Goal: Information Seeking & Learning: Learn about a topic

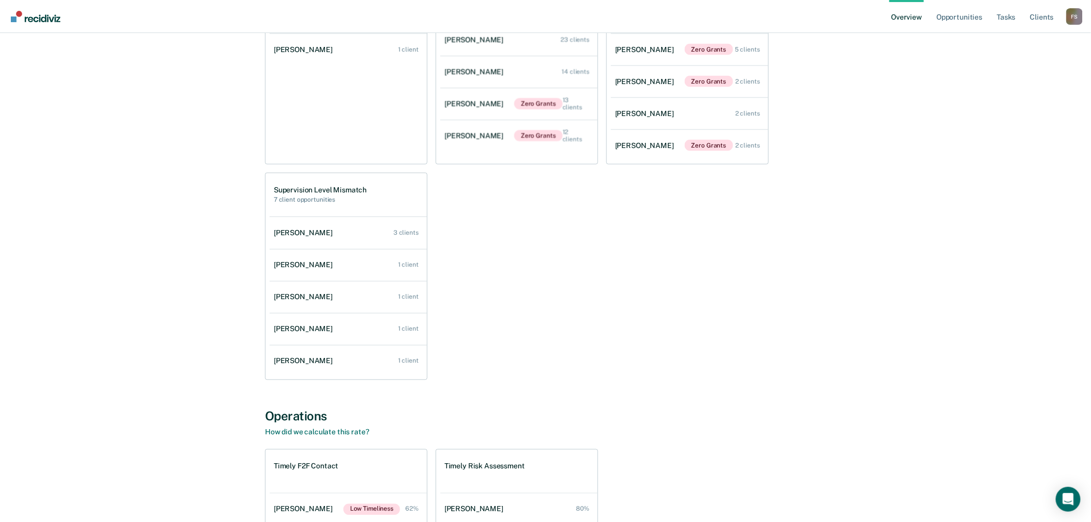
scroll to position [583, 0]
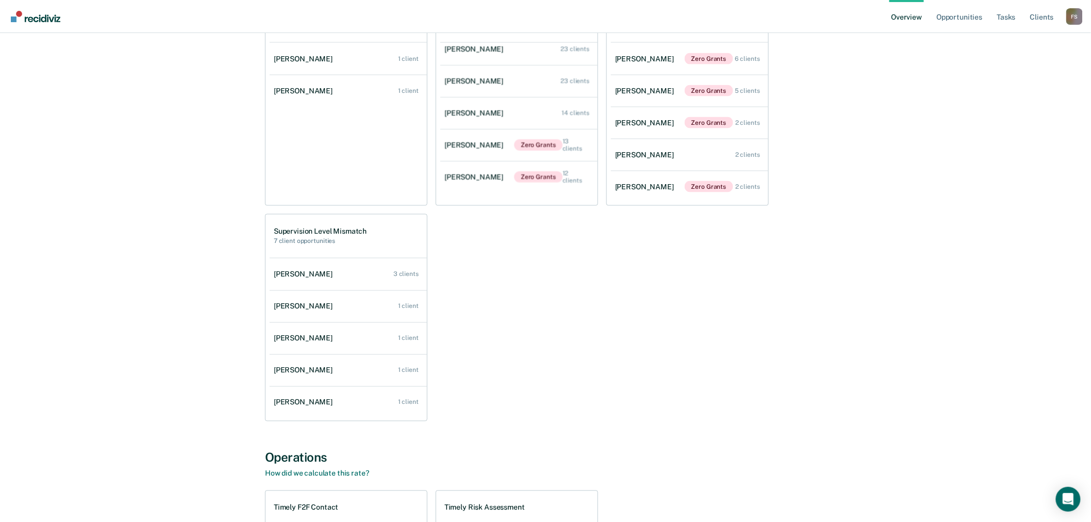
click at [1074, 15] on div "F S" at bounding box center [1075, 16] width 17 height 17
click at [1027, 79] on link "Go to Operations" at bounding box center [1033, 80] width 67 height 9
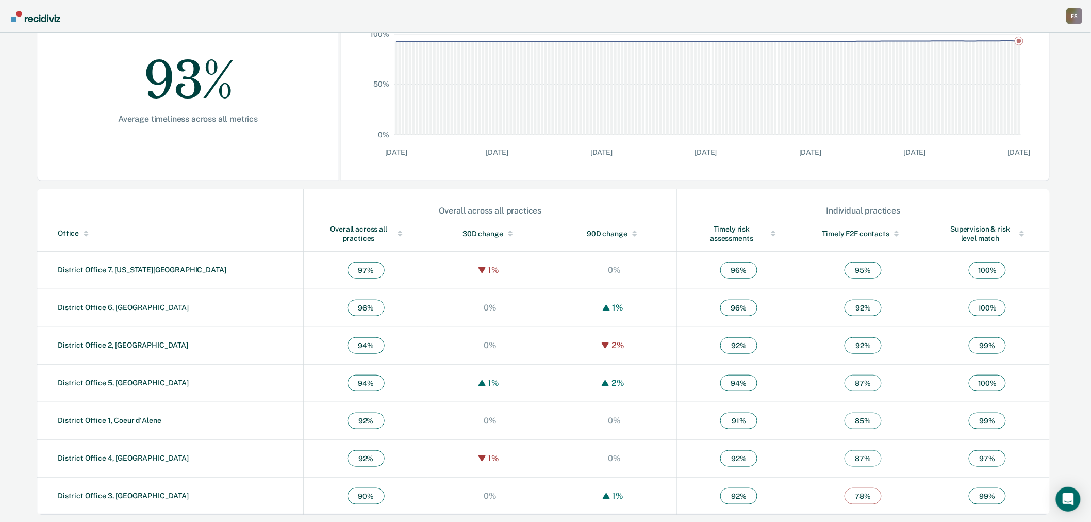
scroll to position [197, 0]
click at [136, 420] on link "District Office 1, Coeur d'Alene" at bounding box center [110, 419] width 104 height 8
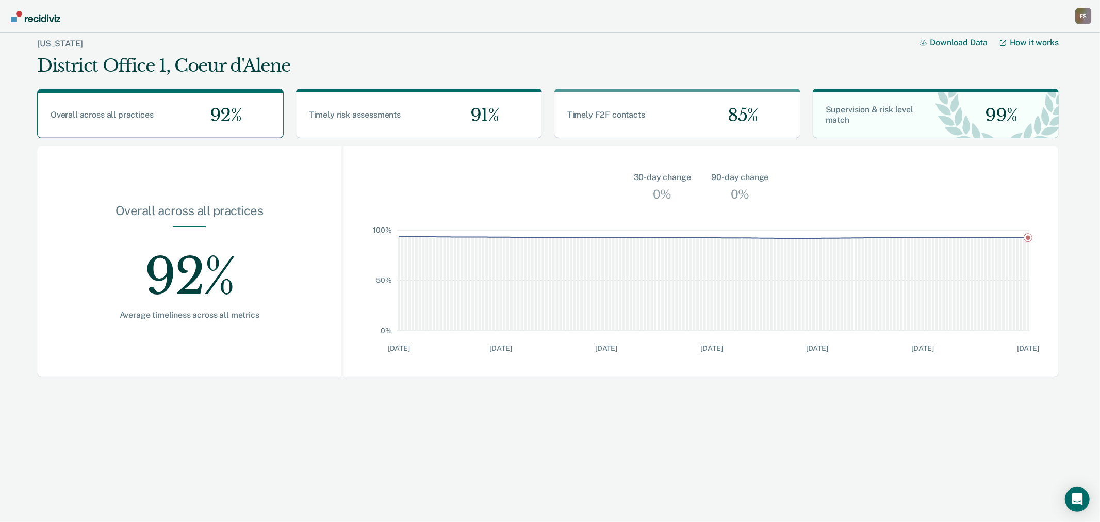
click at [1084, 14] on div "F S" at bounding box center [1083, 16] width 17 height 17
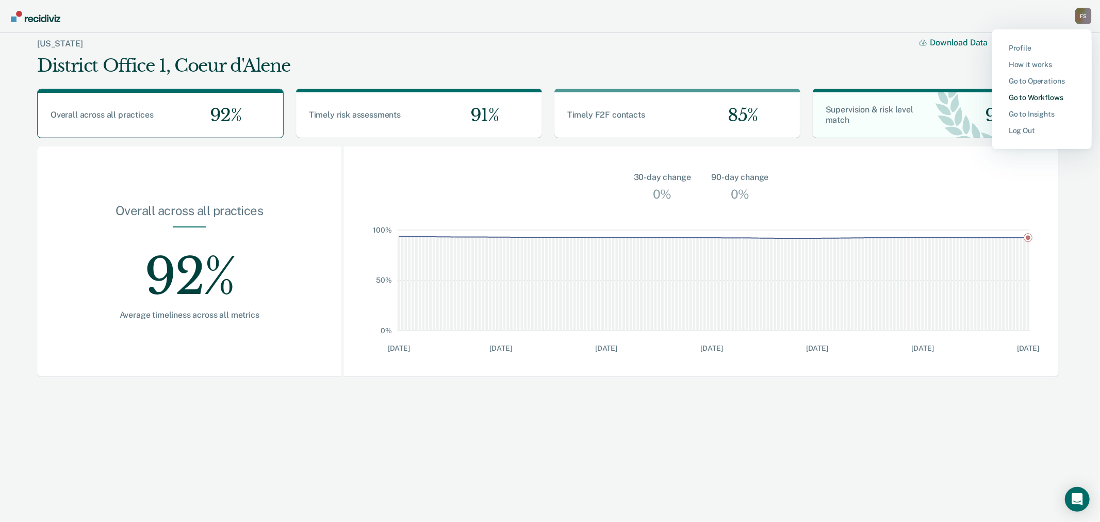
click at [1037, 96] on link "Go to Workflows" at bounding box center [1042, 97] width 67 height 9
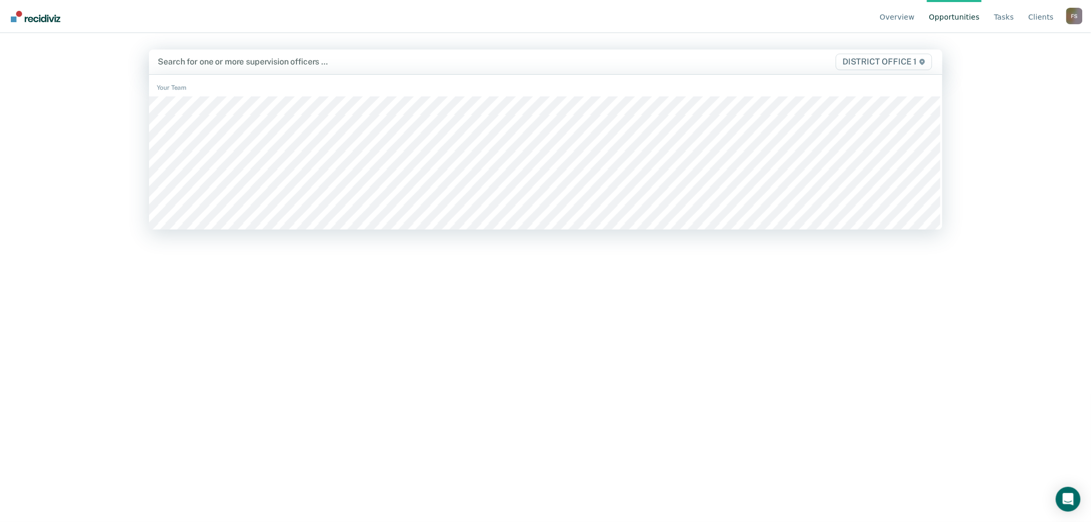
click at [300, 67] on div at bounding box center [429, 62] width 542 height 12
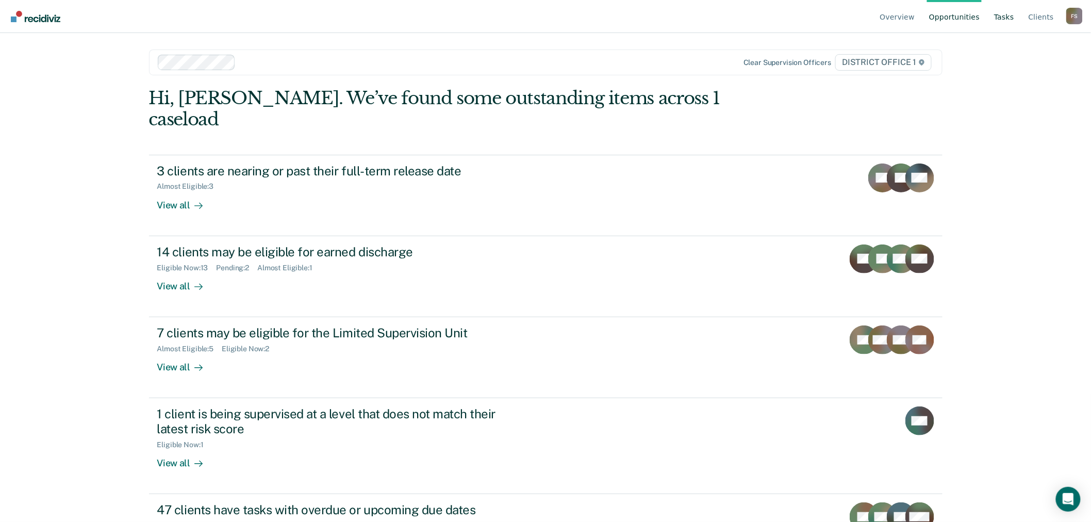
click at [1002, 13] on link "Tasks" at bounding box center [1004, 16] width 24 height 33
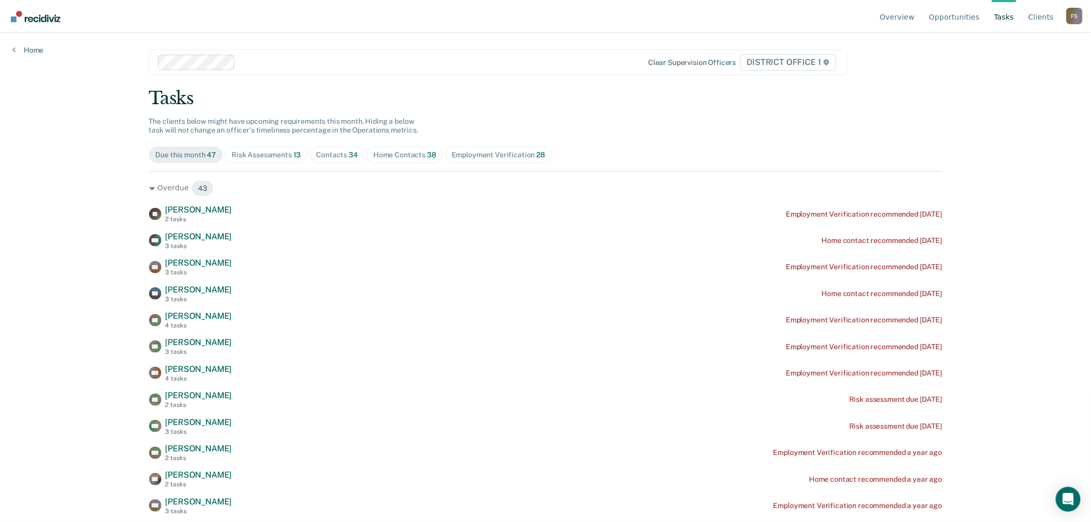
click at [338, 155] on div "Contacts 34" at bounding box center [338, 155] width 42 height 9
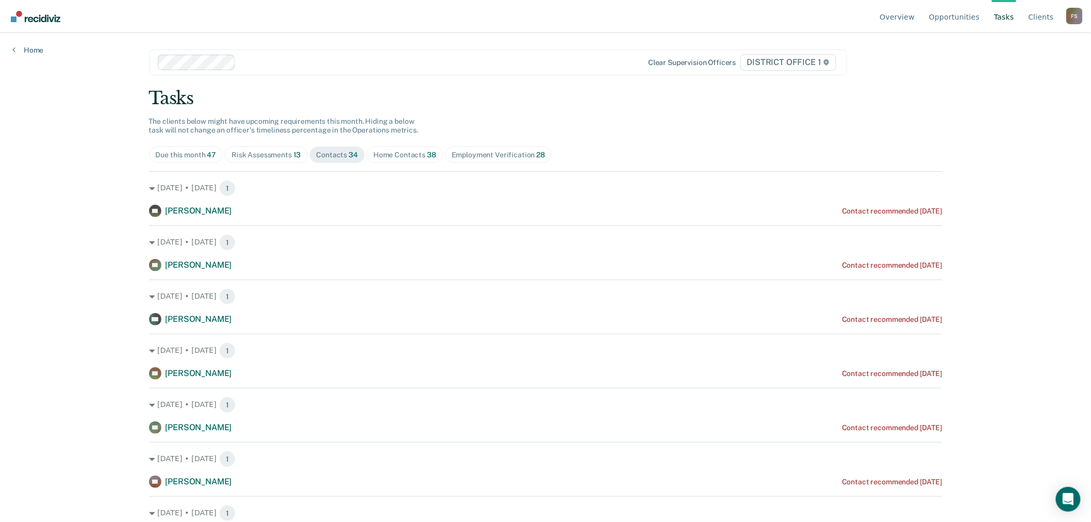
click at [275, 151] on div "Risk Assessments 13" at bounding box center [266, 155] width 69 height 9
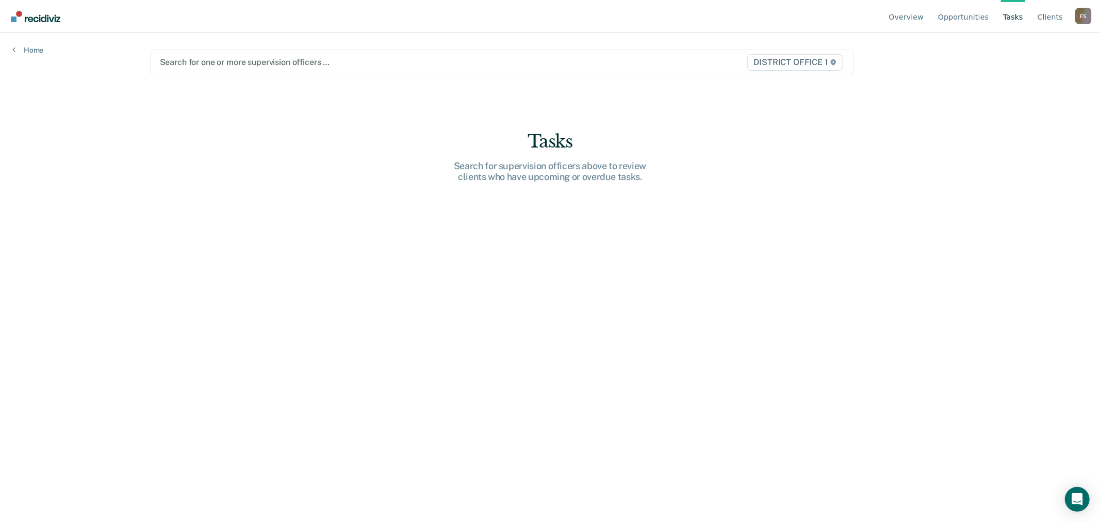
click at [221, 64] on div at bounding box center [399, 62] width 479 height 12
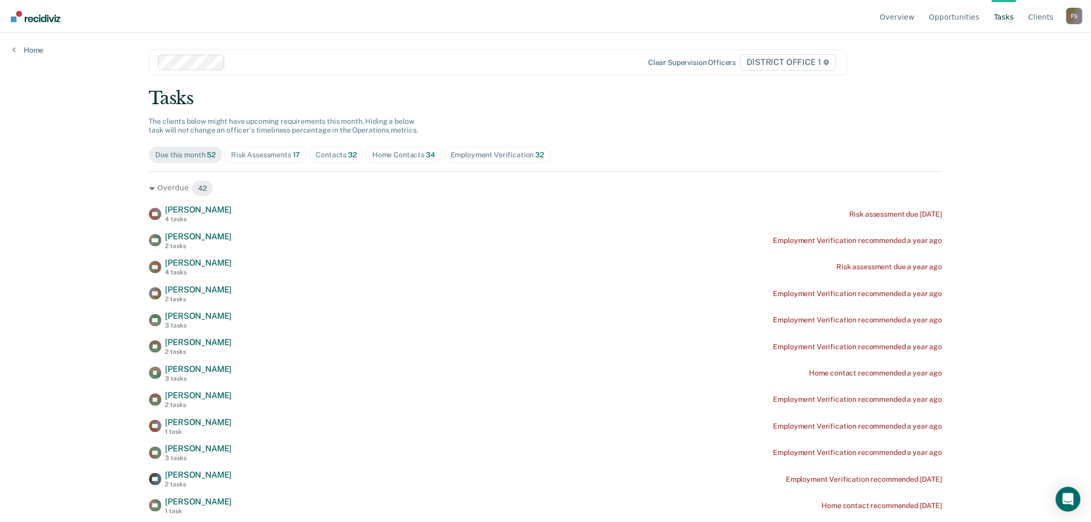
click at [321, 155] on div "Contacts 32" at bounding box center [336, 155] width 41 height 9
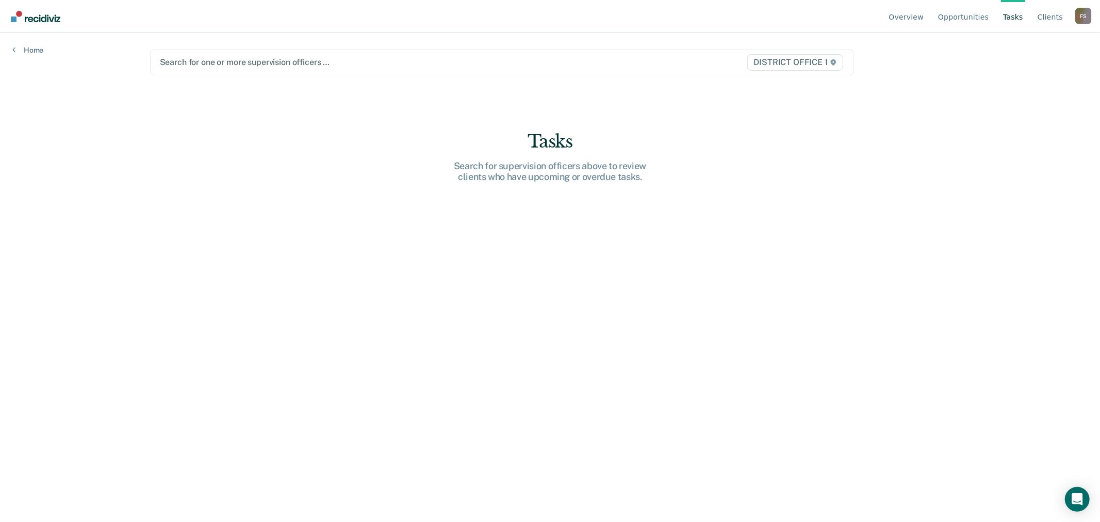
click at [210, 63] on div at bounding box center [399, 62] width 479 height 12
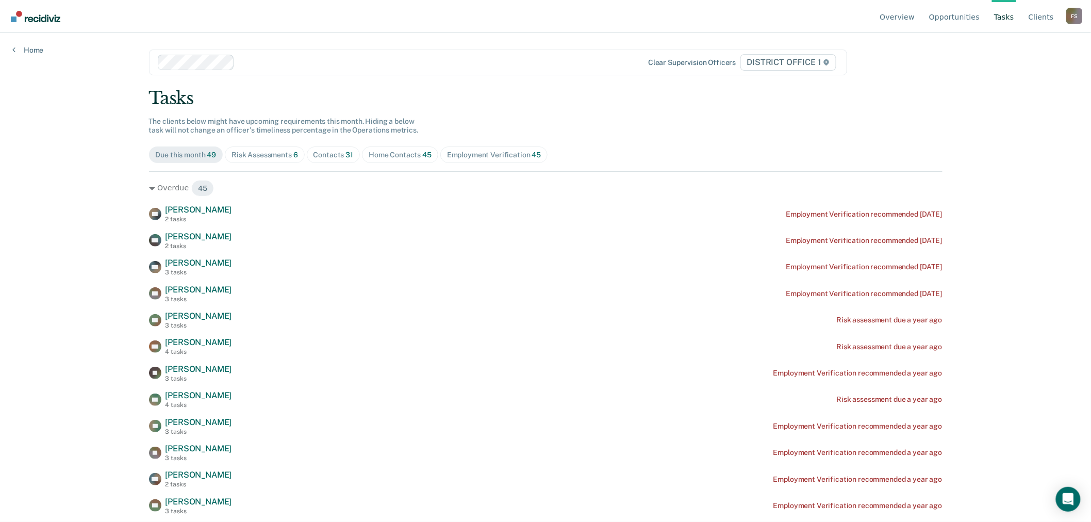
click at [331, 158] on div "Contacts 31" at bounding box center [334, 155] width 40 height 9
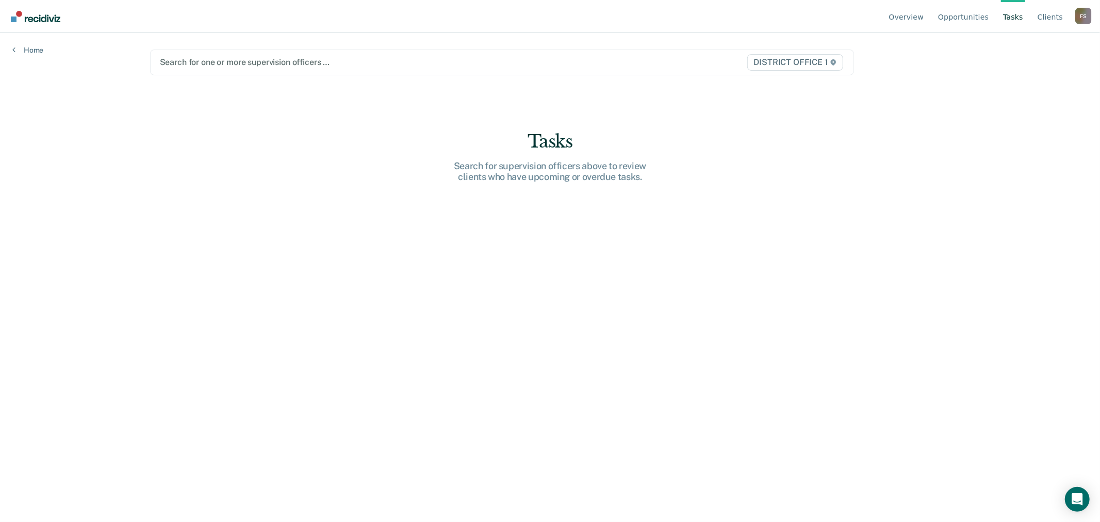
click at [222, 66] on div at bounding box center [399, 62] width 479 height 12
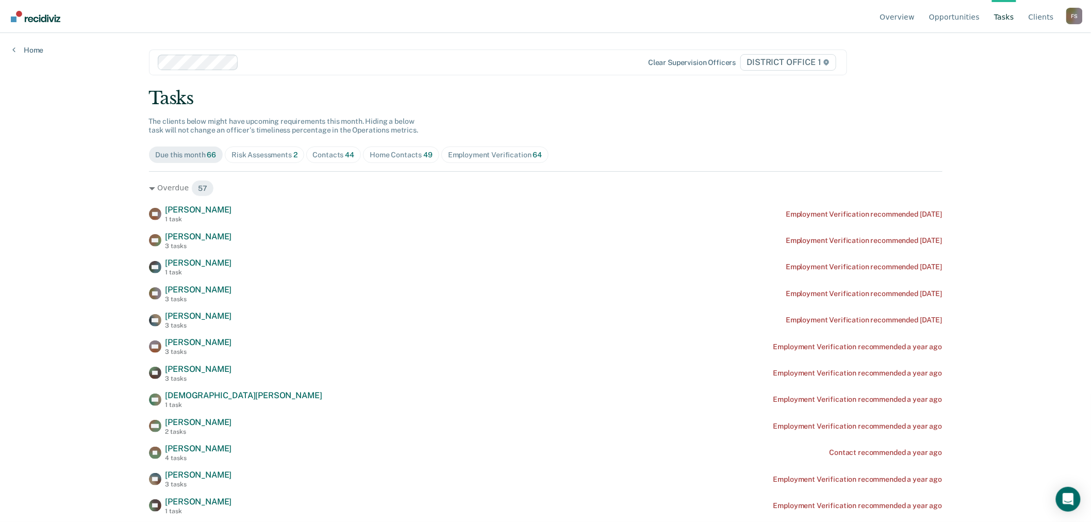
click at [329, 152] on div "Contacts 44" at bounding box center [334, 155] width 42 height 9
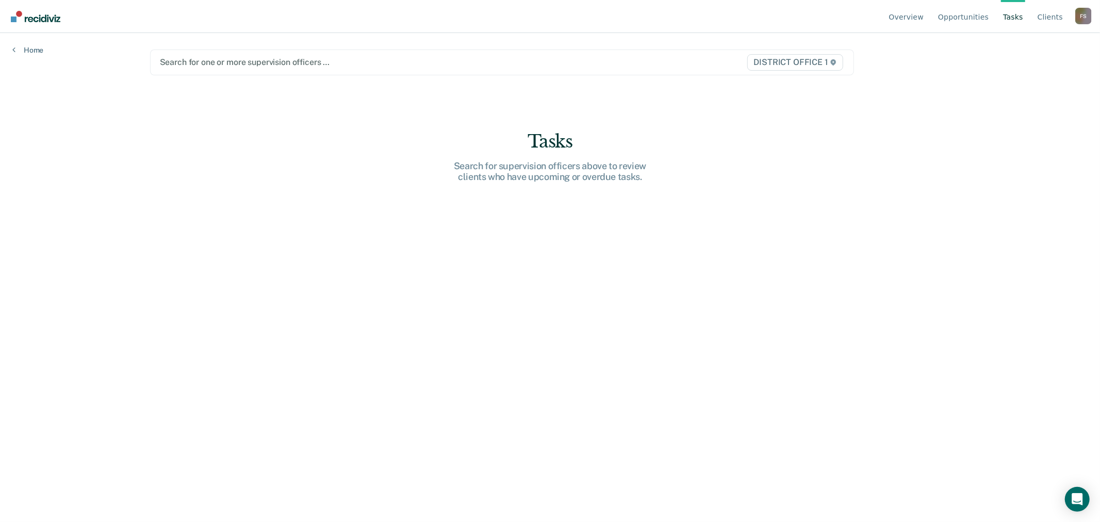
click at [222, 62] on div at bounding box center [399, 62] width 479 height 12
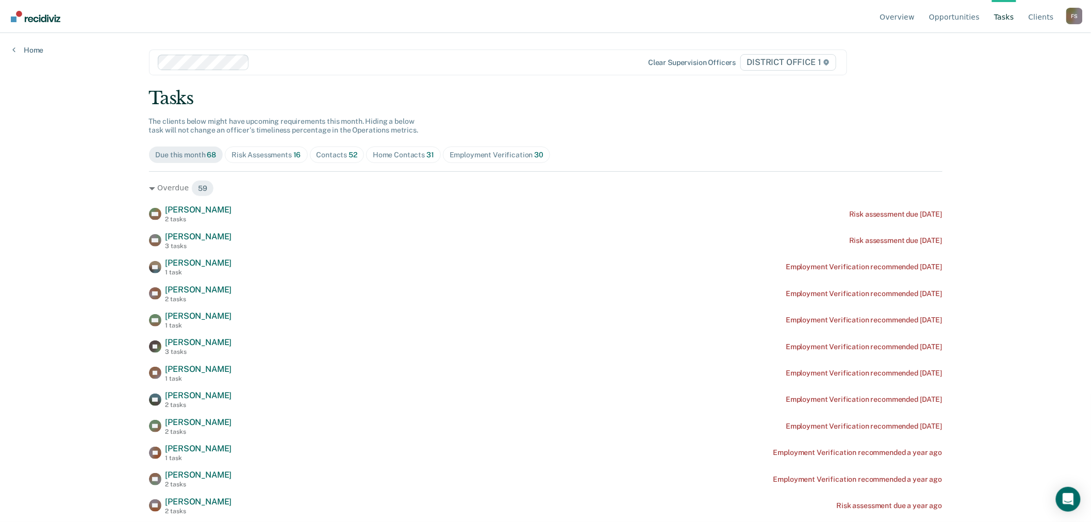
click at [323, 155] on div "Contacts 52" at bounding box center [337, 155] width 41 height 9
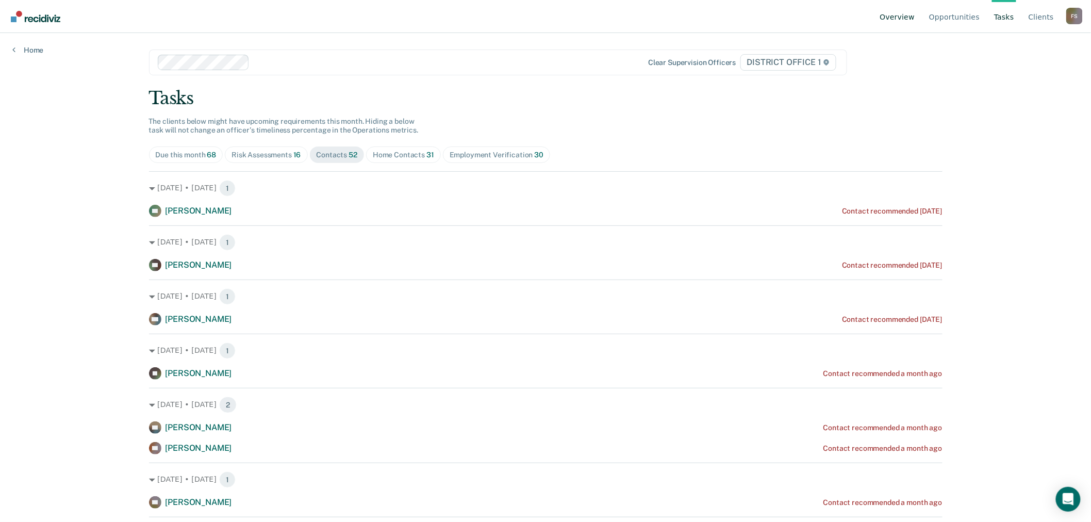
click at [906, 15] on link "Overview" at bounding box center [897, 16] width 39 height 33
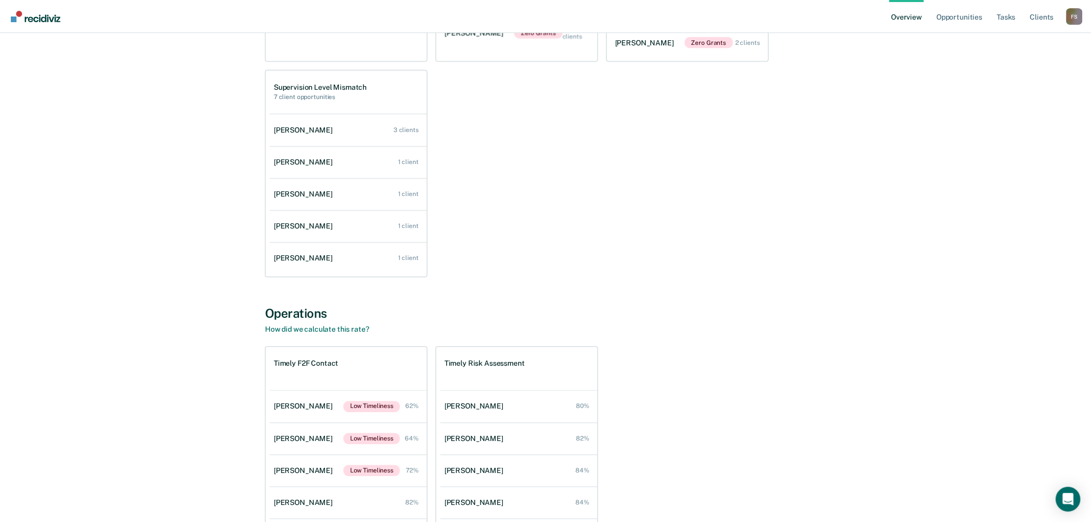
scroll to position [745, 0]
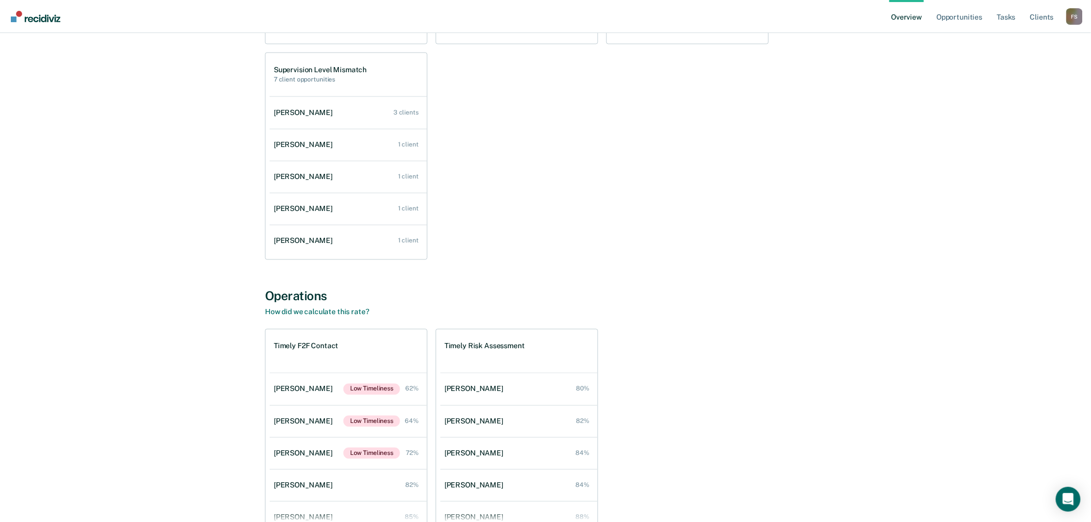
click at [550, 352] on div "Timely Risk Assessment" at bounding box center [519, 351] width 157 height 43
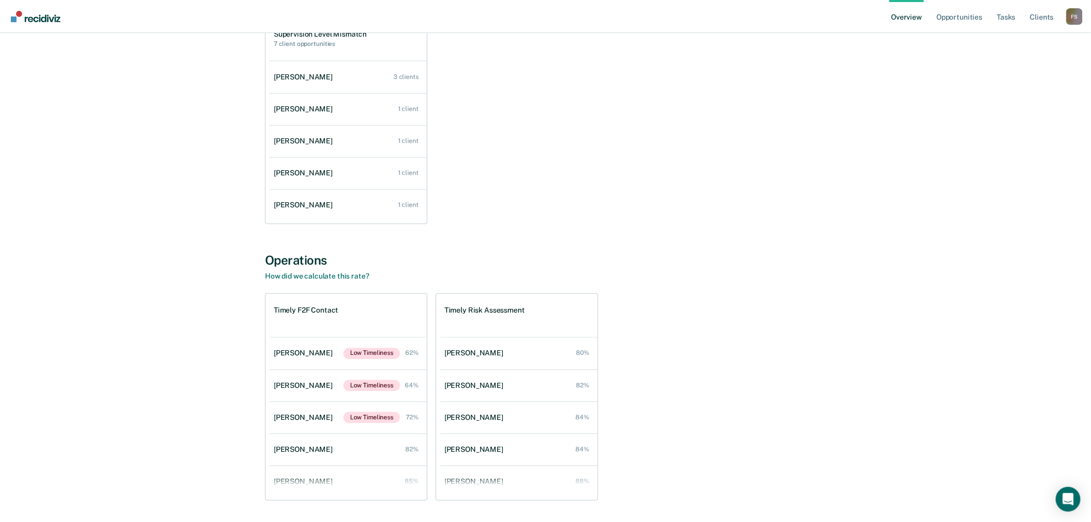
scroll to position [812, 0]
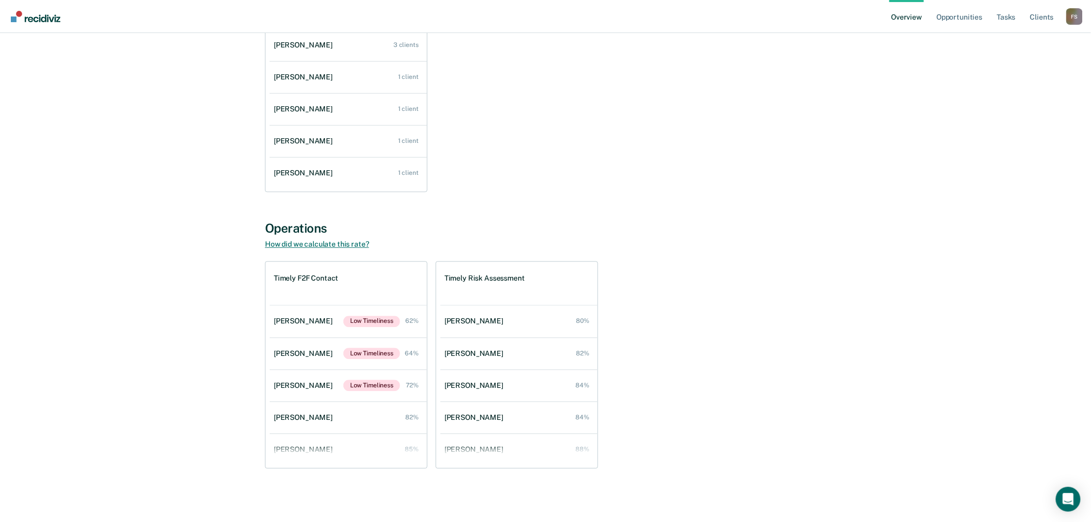
click at [346, 242] on link "How did we calculate this rate?" at bounding box center [317, 244] width 104 height 8
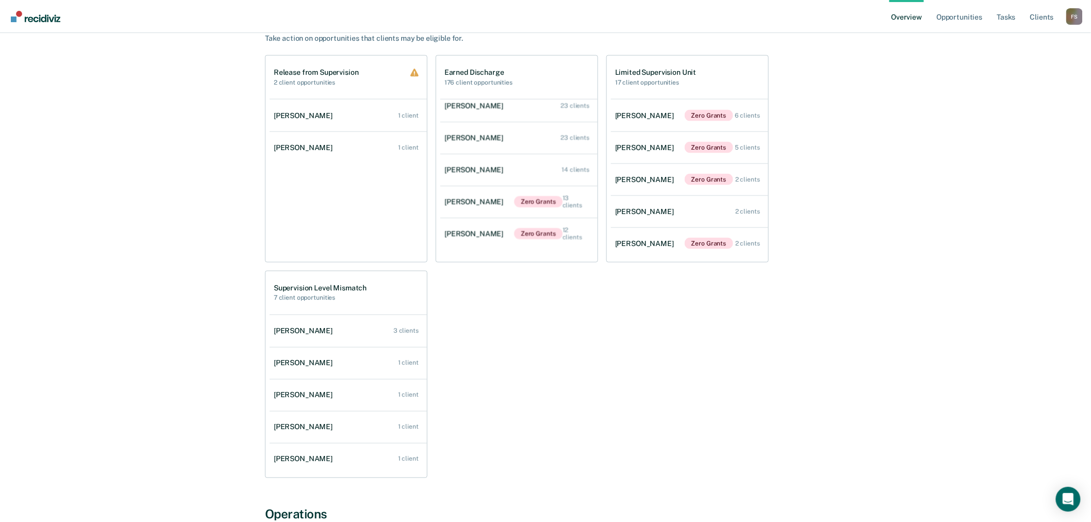
scroll to position [526, 0]
click at [1064, 494] on icon "Open Intercom Messenger" at bounding box center [1068, 499] width 13 height 13
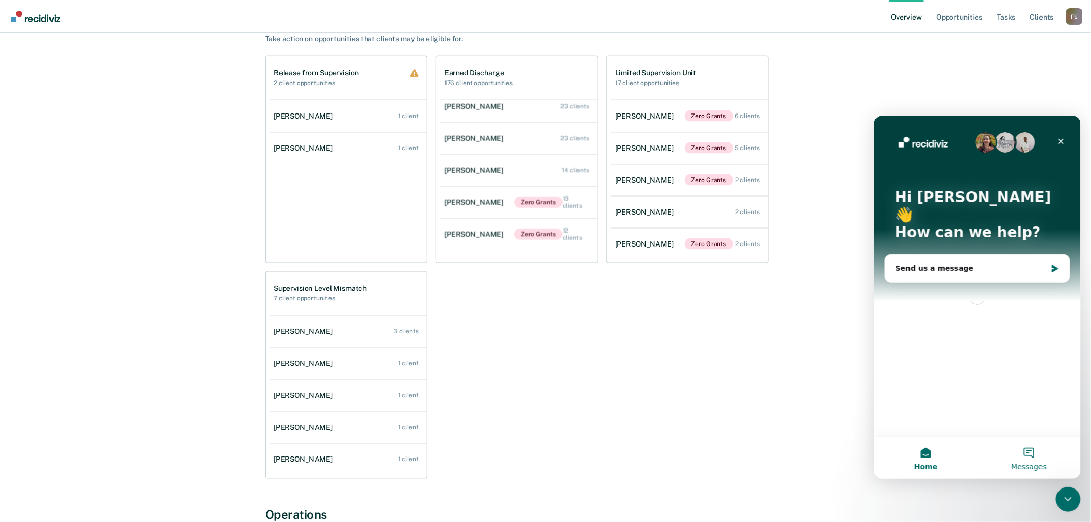
scroll to position [0, 0]
click at [1058, 138] on icon "Close" at bounding box center [1061, 141] width 8 height 8
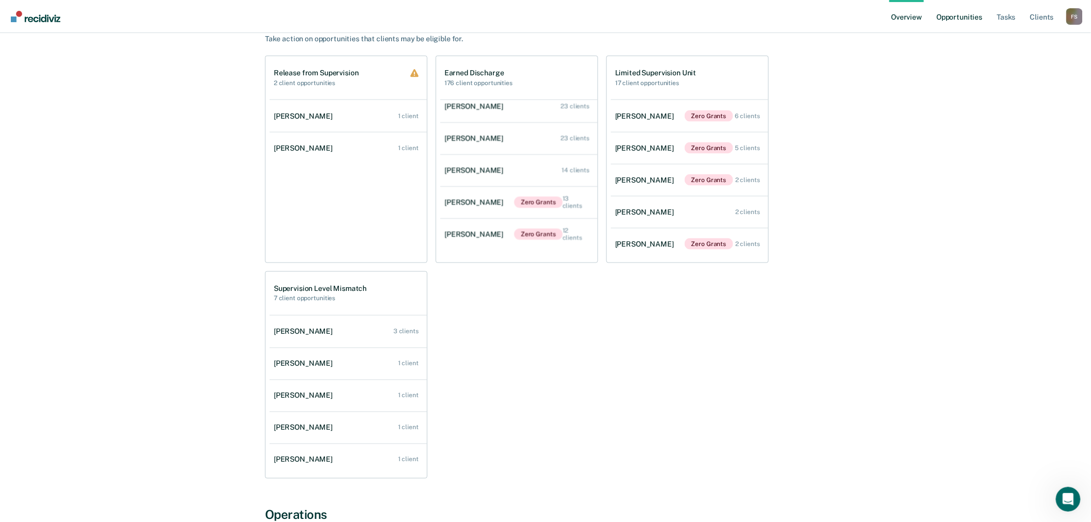
click at [965, 16] on link "Opportunities" at bounding box center [960, 16] width 50 height 33
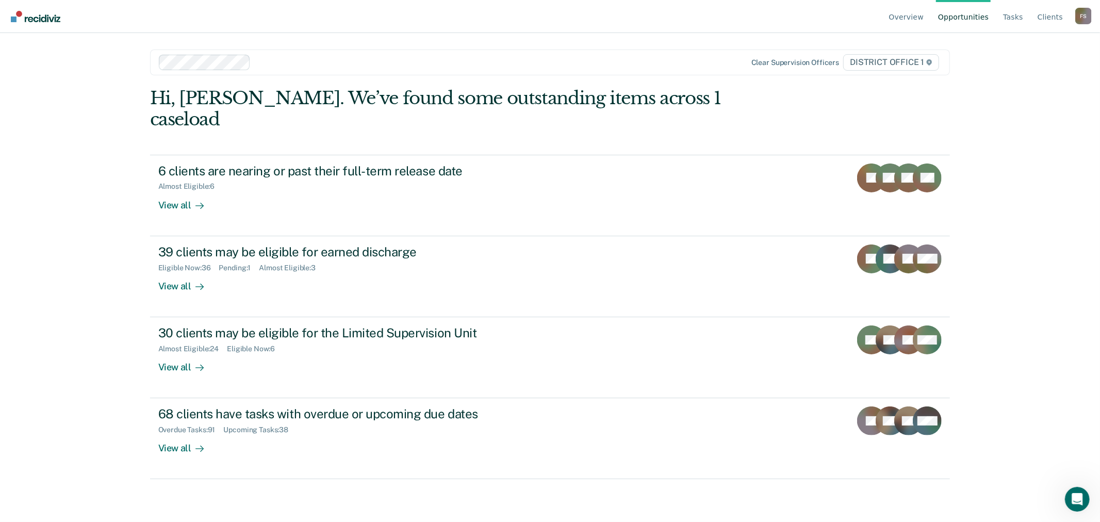
click at [865, 59] on span "DISTRICT OFFICE 1" at bounding box center [891, 62] width 96 height 17
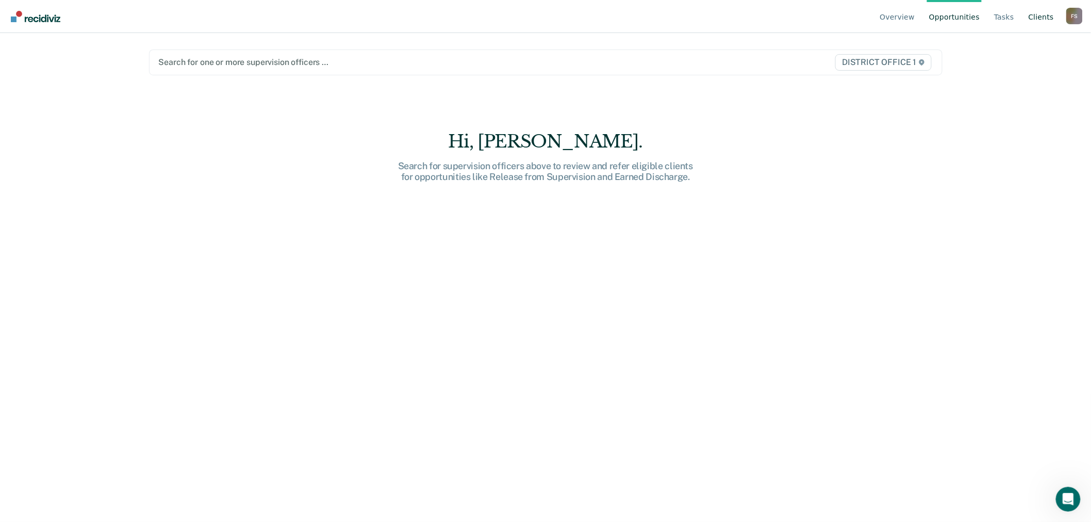
click at [1043, 17] on link "Client s" at bounding box center [1041, 16] width 29 height 33
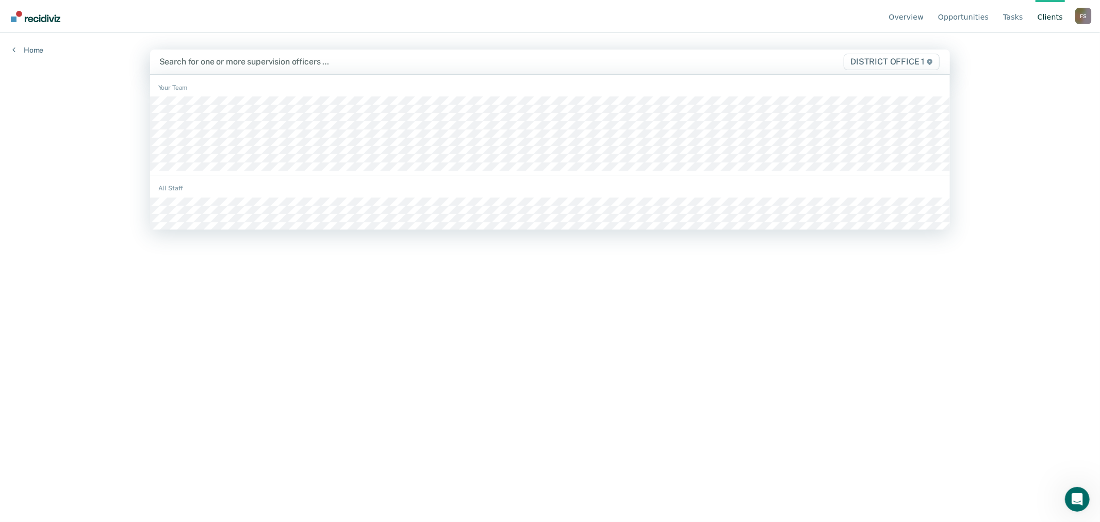
click at [559, 65] on div at bounding box center [432, 62] width 547 height 12
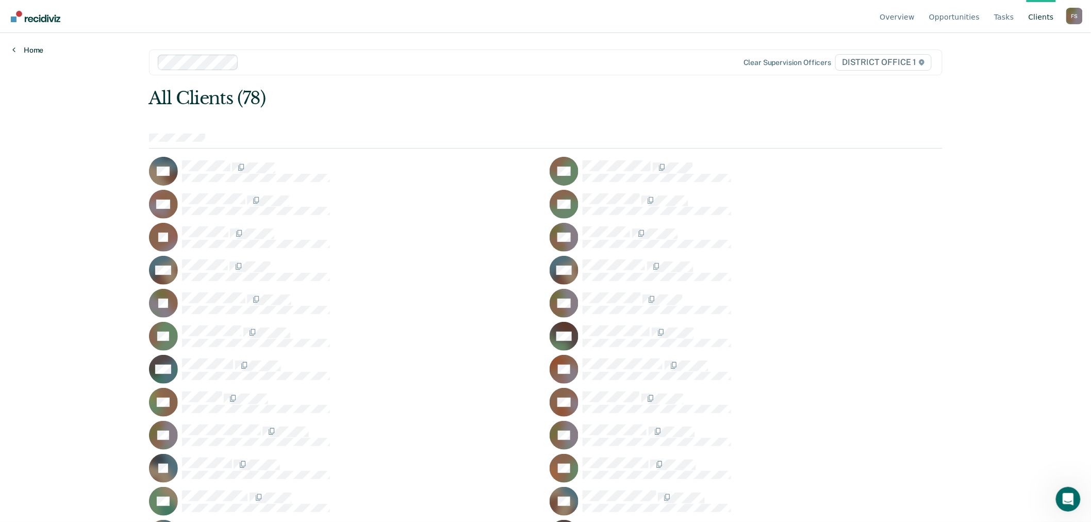
click at [32, 46] on link "Home" at bounding box center [27, 49] width 31 height 9
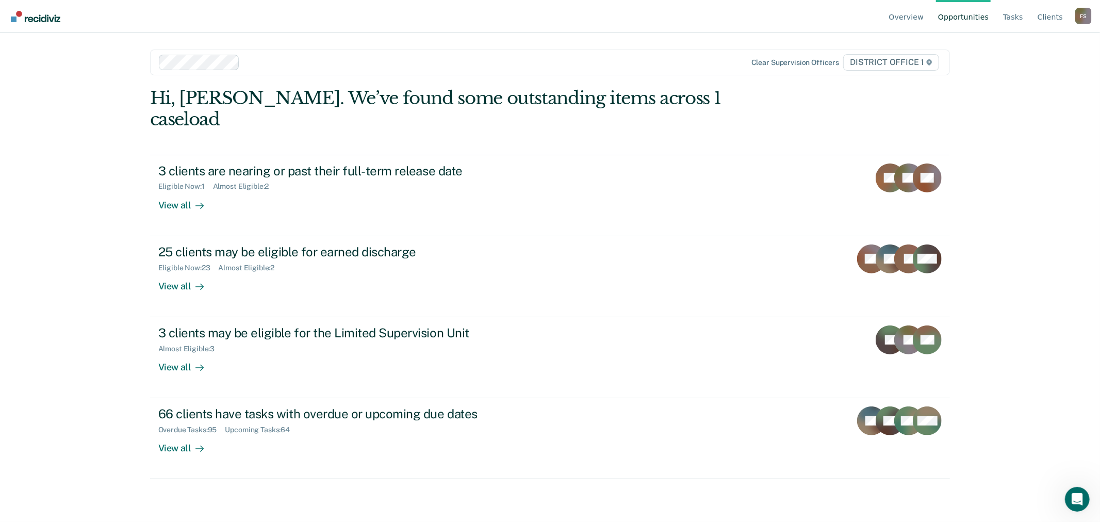
click at [1082, 14] on div "F S" at bounding box center [1083, 16] width 17 height 17
click at [1031, 78] on link "Go to Operations" at bounding box center [1042, 81] width 67 height 9
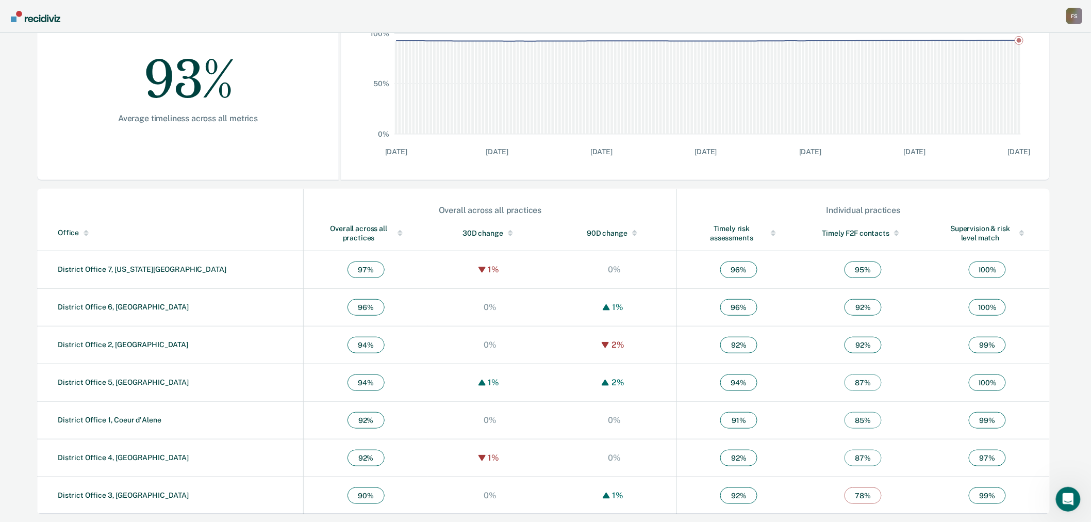
scroll to position [197, 0]
click at [129, 418] on link "District Office 1, Coeur d'Alene" at bounding box center [110, 419] width 104 height 8
